Goal: Information Seeking & Learning: Find specific fact

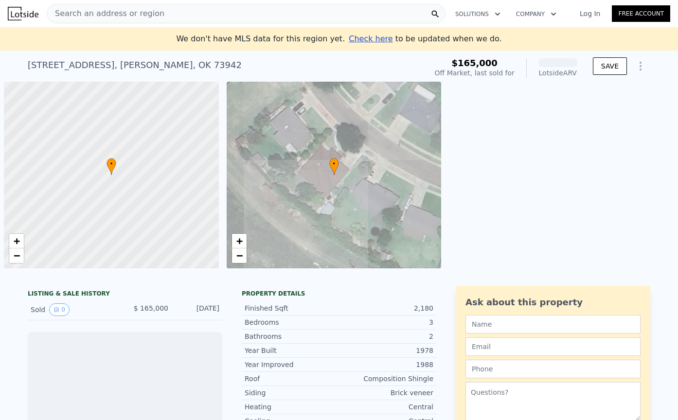
scroll to position [0, 4]
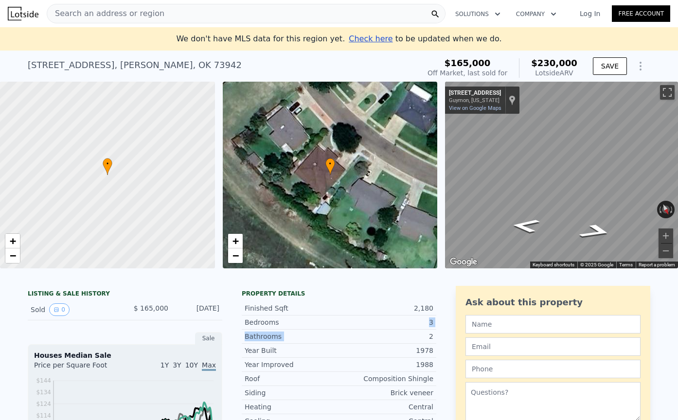
drag, startPoint x: 374, startPoint y: 337, endPoint x: 371, endPoint y: 315, distance: 22.5
click at [372, 317] on div "Finished Sqft 2,180 Bedrooms 3 Bathrooms 2 Year Built 1978" at bounding box center [339, 330] width 195 height 56
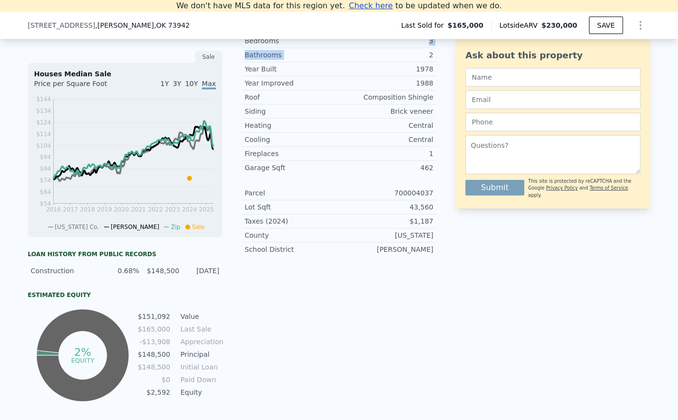
scroll to position [271, 0]
click at [371, 315] on div "Property details Finished Sqft 2,180 Bedrooms 3 Bathrooms 2 Year Built 1978 Yea…" at bounding box center [339, 204] width 195 height 400
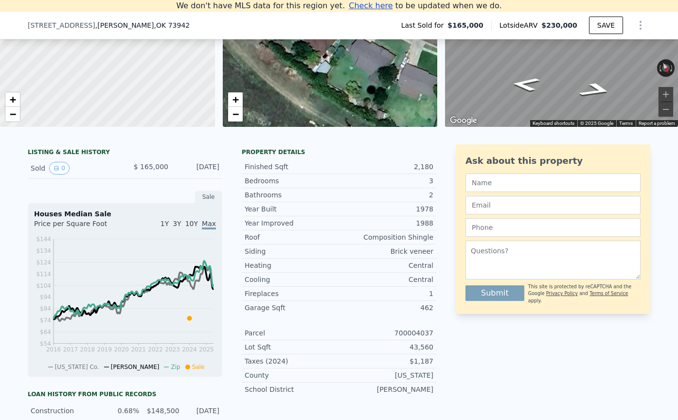
scroll to position [150, 0]
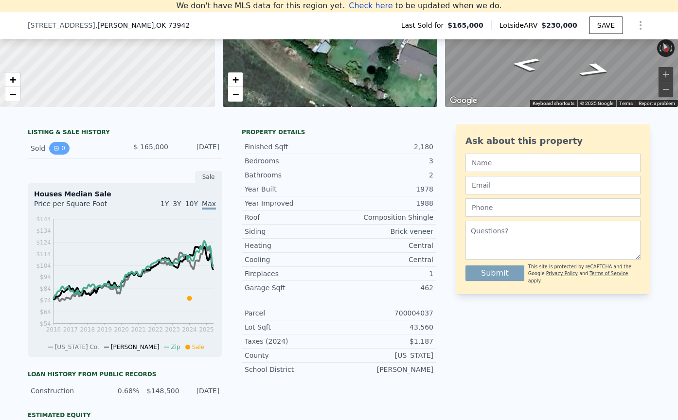
click at [63, 148] on button "0" at bounding box center [59, 148] width 20 height 13
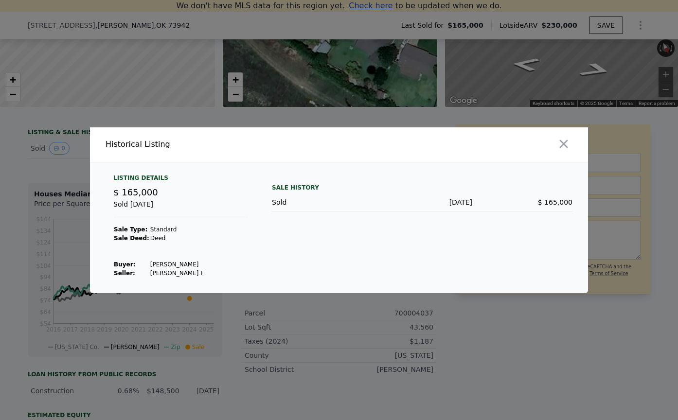
drag, startPoint x: 60, startPoint y: 176, endPoint x: 160, endPoint y: 207, distance: 104.4
click at [160, 207] on div "​ Historical Listing Listing Details $ 165,000 Sold Mar 25, 2024 Sale Type: Sta…" at bounding box center [339, 210] width 678 height 420
click at [208, 235] on div "Listing Details $ 165,000 Sold Mar 25, 2024 Sale Type: Standard Sale Deed: Deed…" at bounding box center [181, 226] width 151 height 104
drag, startPoint x: 182, startPoint y: 263, endPoint x: 144, endPoint y: 264, distance: 37.9
click at [144, 264] on tr "Buyer : Herbel April" at bounding box center [158, 264] width 91 height 9
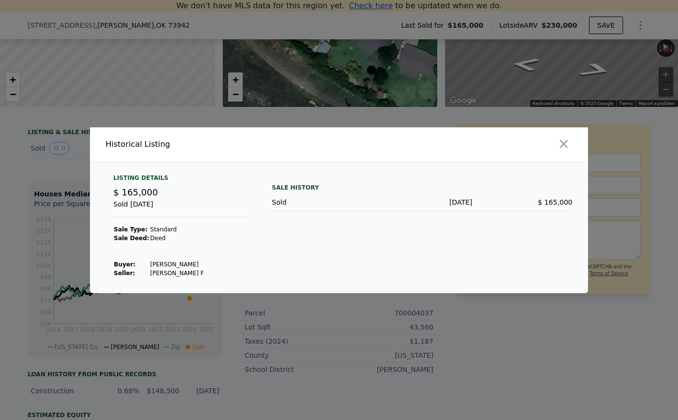
click at [158, 265] on td "Herbel April" at bounding box center [177, 264] width 54 height 9
drag, startPoint x: 178, startPoint y: 264, endPoint x: 148, endPoint y: 266, distance: 30.2
click at [150, 266] on td "Herbel April" at bounding box center [177, 264] width 54 height 9
copy td "Herbel April"
click at [263, 77] on div at bounding box center [339, 210] width 678 height 420
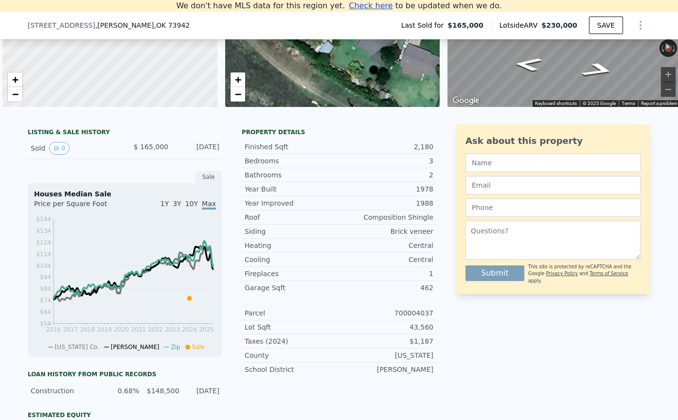
scroll to position [0, 4]
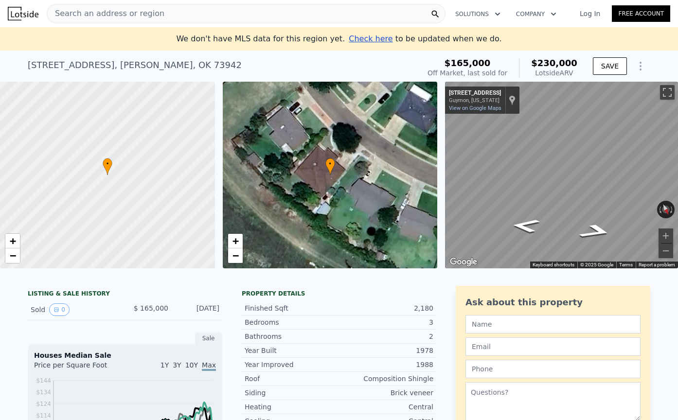
click at [185, 13] on div "Search an address or region" at bounding box center [246, 13] width 399 height 19
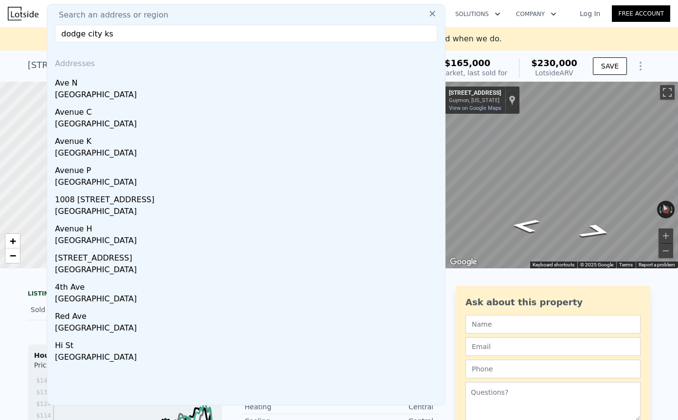
drag, startPoint x: 118, startPoint y: 30, endPoint x: -56, endPoint y: 1, distance: 176.5
click at [0, 1] on html "Search an address or region Search an address or region [GEOGRAPHIC_DATA] ks Ad…" at bounding box center [339, 210] width 678 height 420
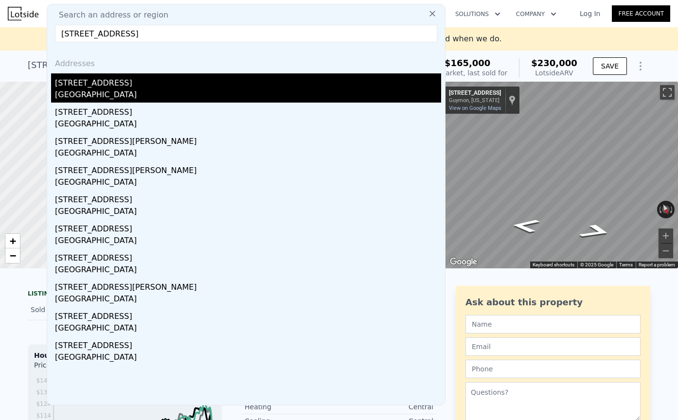
type input "[STREET_ADDRESS]"
click at [114, 87] on div "[STREET_ADDRESS]" at bounding box center [248, 81] width 386 height 16
